Goal: Task Accomplishment & Management: Use online tool/utility

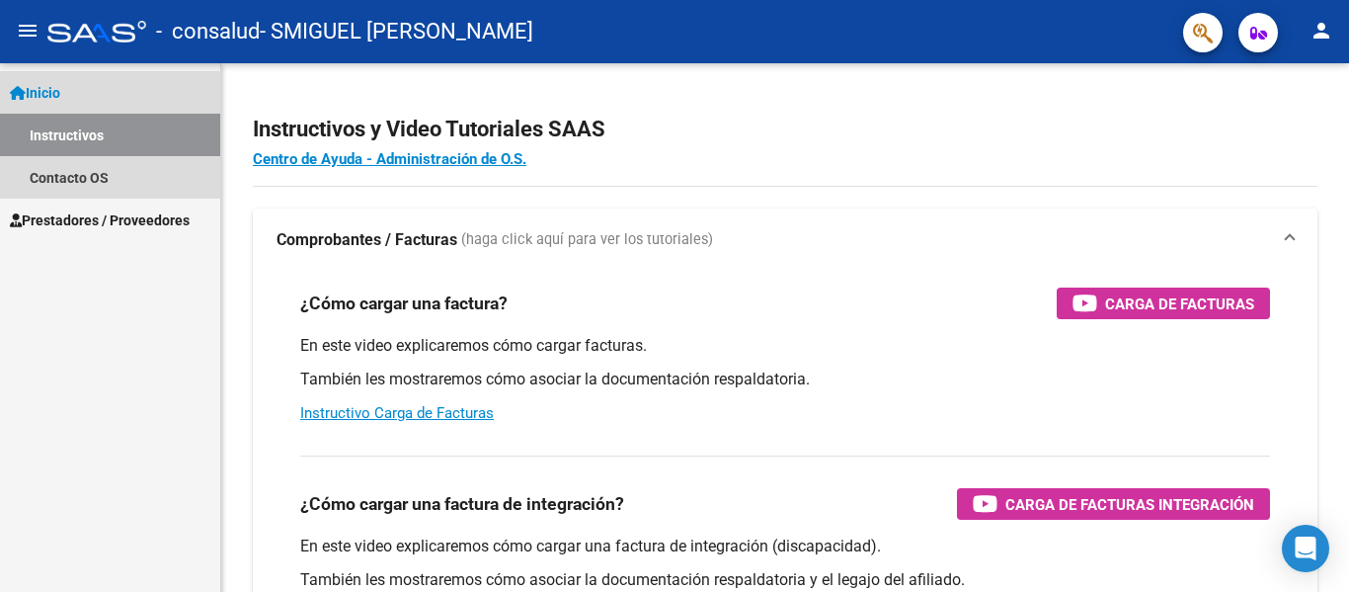
click at [81, 103] on link "Inicio" at bounding box center [110, 92] width 220 height 42
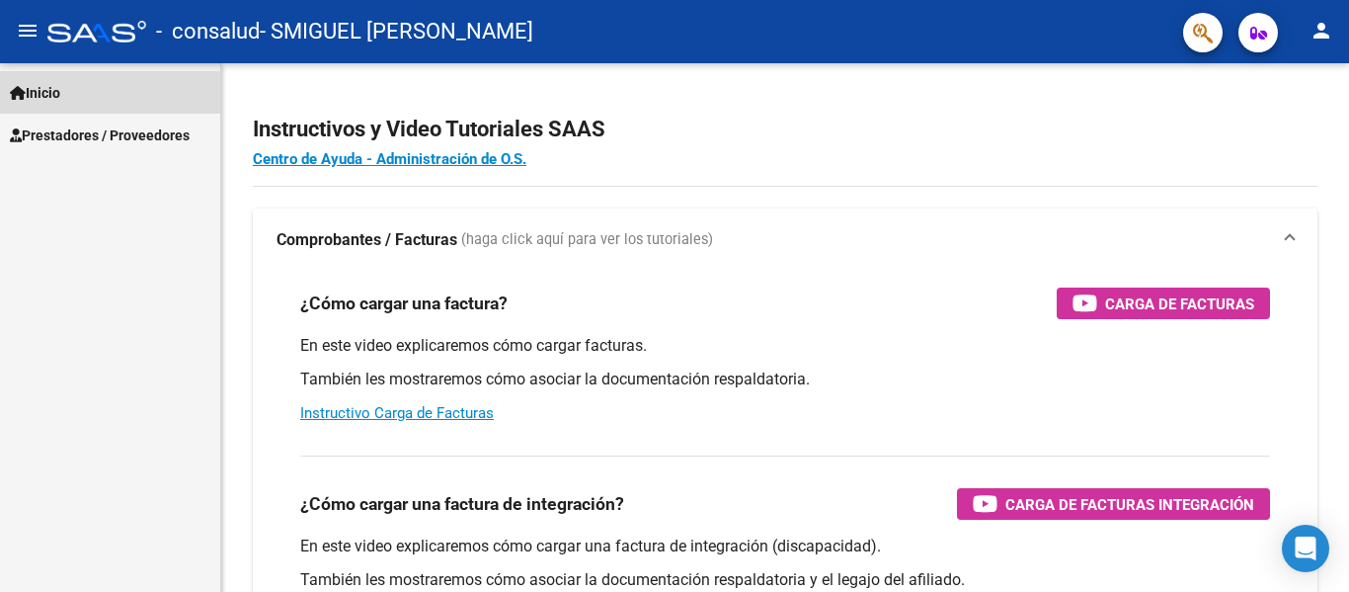
click at [64, 79] on link "Inicio" at bounding box center [110, 92] width 220 height 42
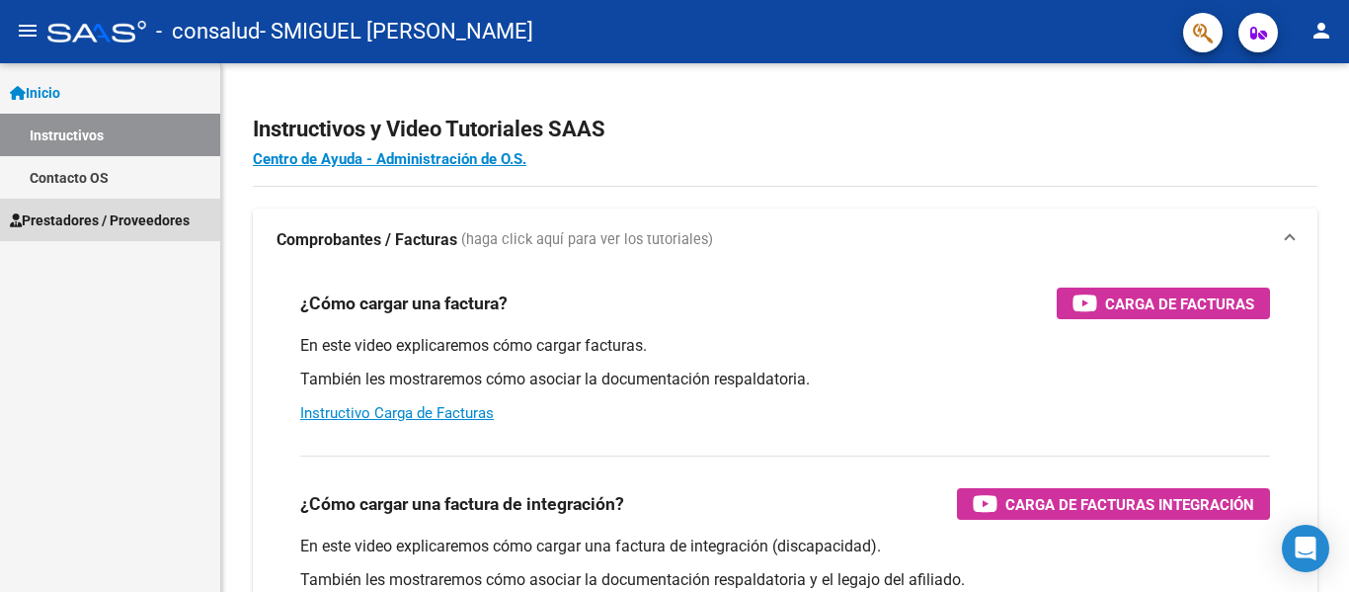
click at [87, 209] on span "Prestadores / Proveedores" at bounding box center [100, 220] width 180 height 22
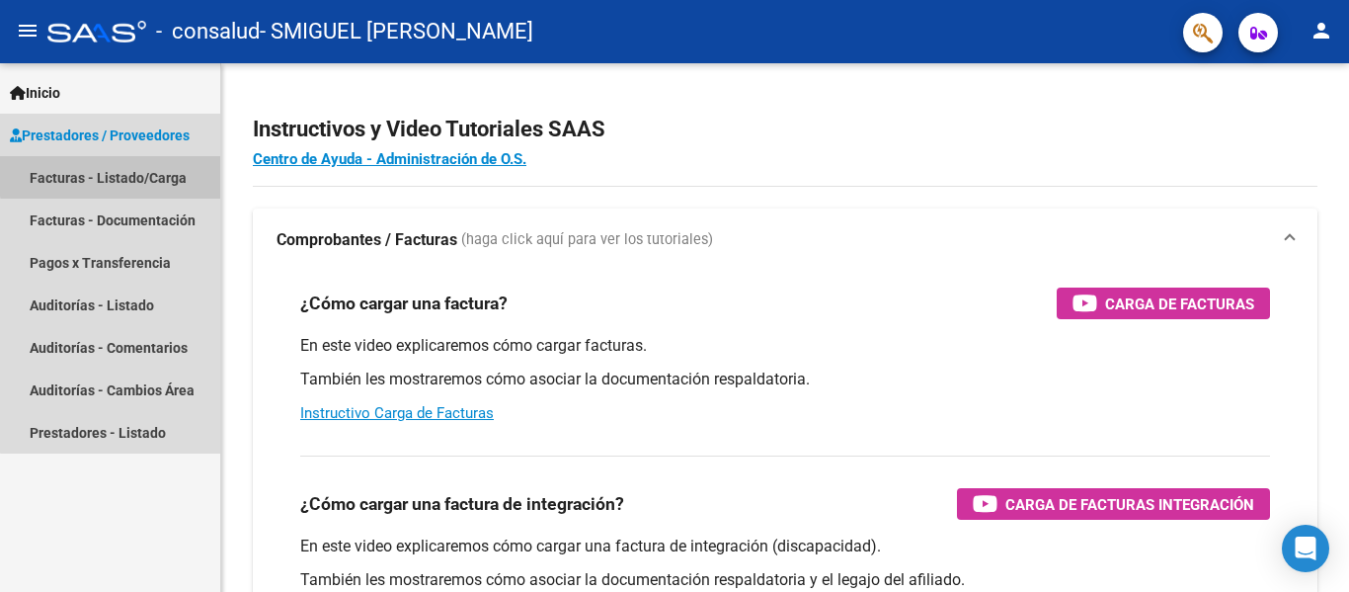
click at [113, 175] on link "Facturas - Listado/Carga" at bounding box center [110, 177] width 220 height 42
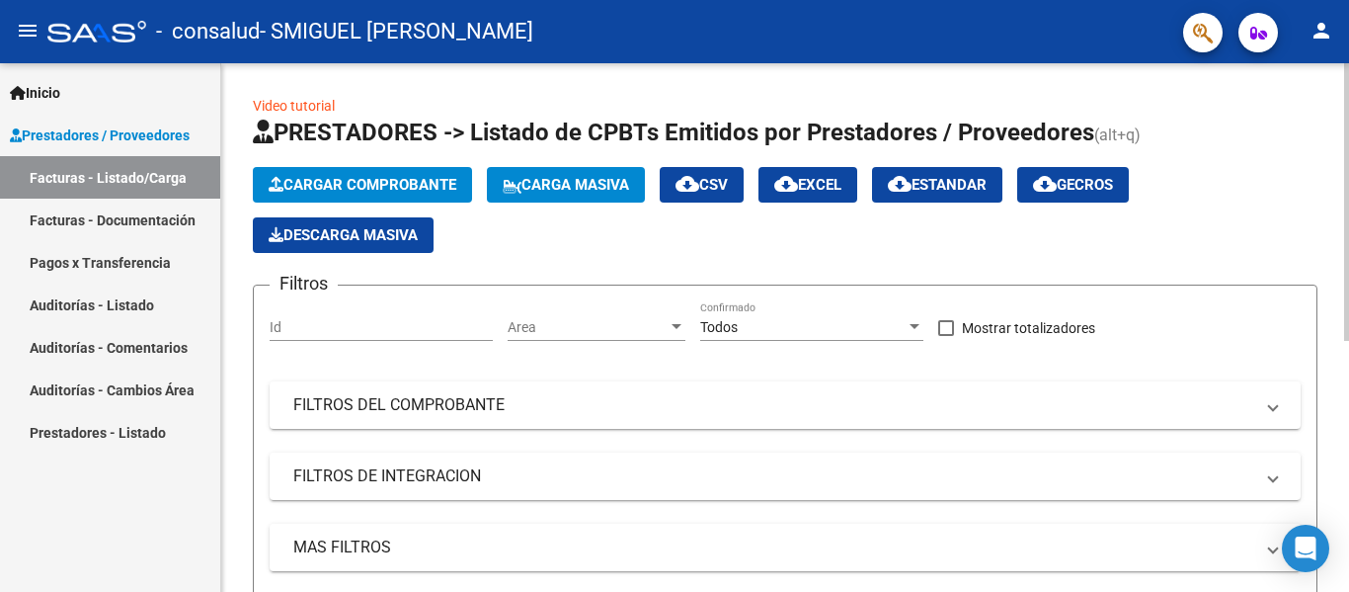
scroll to position [478, 0]
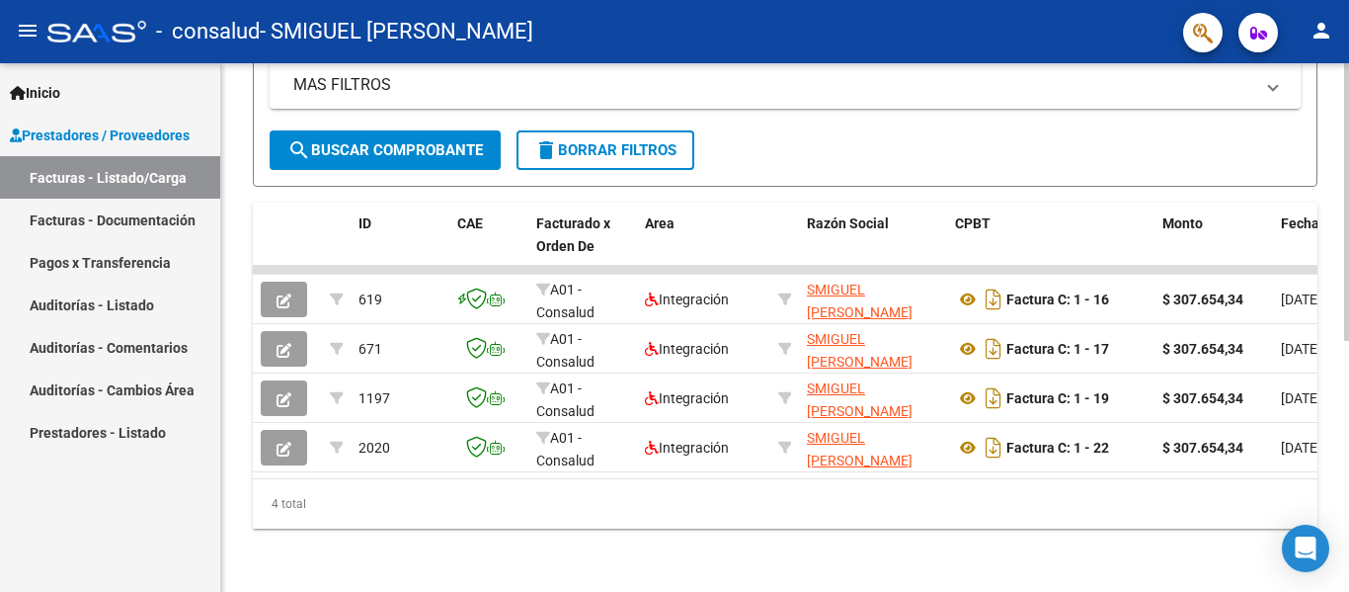
click at [1334, 367] on div at bounding box center [1346, 327] width 5 height 528
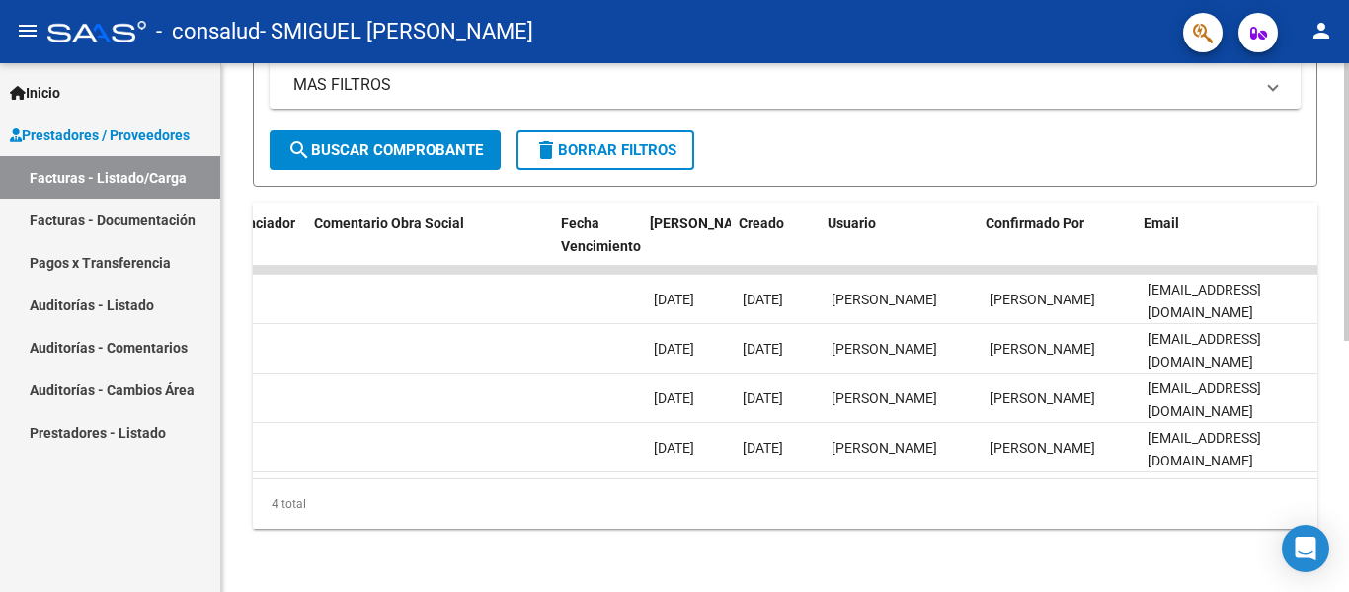
scroll to position [0, 3100]
